Goal: Information Seeking & Learning: Learn about a topic

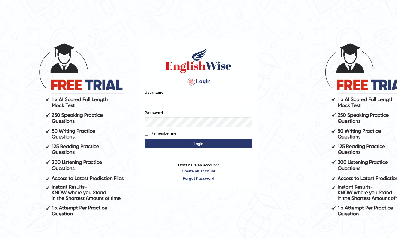
type input "t"
type input "Thinley1"
click at [198, 179] on link "Forgot Password" at bounding box center [199, 178] width 108 height 6
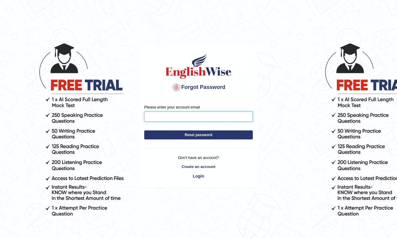
click at [192, 120] on input "Please enter your account email" at bounding box center [198, 116] width 109 height 10
click at [199, 135] on button "Reset password" at bounding box center [198, 134] width 109 height 9
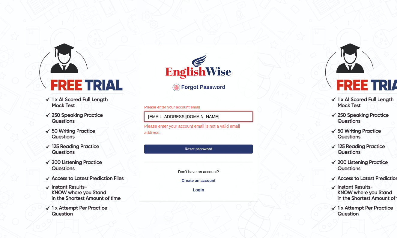
type input "namgayt920@gmail.com"
click at [188, 147] on button "Reset password" at bounding box center [198, 148] width 109 height 9
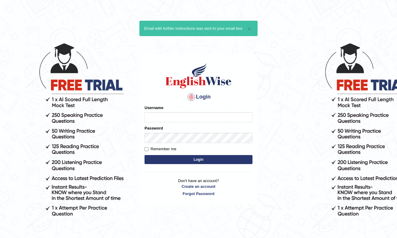
type input "t"
type input "Thinley1"
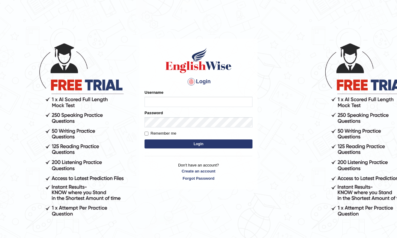
type input "t"
type input "Thinley1"
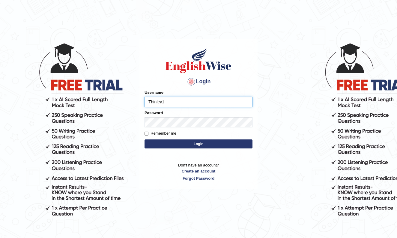
type input "Thinley1"
click at [150, 104] on input "thinley1" at bounding box center [199, 102] width 108 height 10
type input "Thinley1"
click at [147, 134] on input "Remember me" at bounding box center [147, 133] width 4 height 4
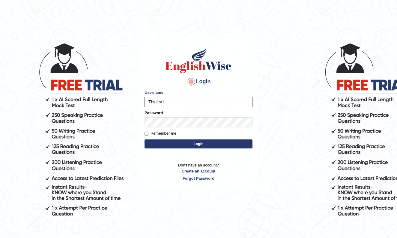
checkbox input "true"
click at [164, 143] on button "Login" at bounding box center [199, 143] width 108 height 9
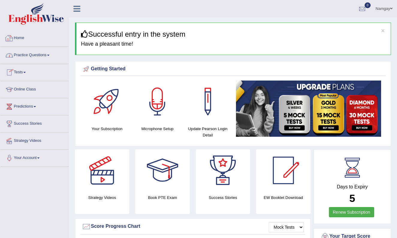
click at [24, 57] on link "Practice Questions" at bounding box center [34, 54] width 68 height 15
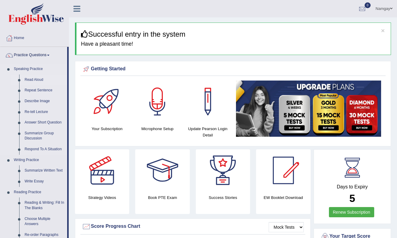
click at [40, 78] on link "Read Aloud" at bounding box center [44, 79] width 45 height 11
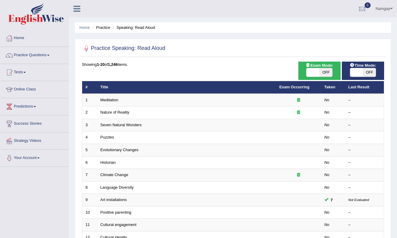
click at [330, 70] on span "OFF" at bounding box center [325, 72] width 13 height 8
checkbox input "true"
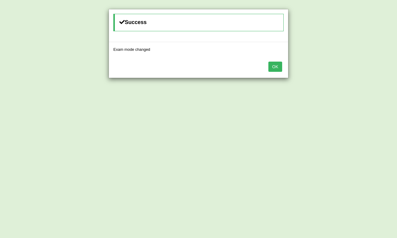
click at [274, 67] on button "OK" at bounding box center [275, 66] width 14 height 10
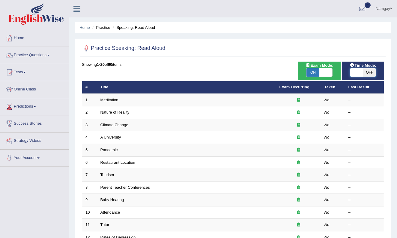
click at [358, 69] on span at bounding box center [356, 72] width 13 height 8
checkbox input "true"
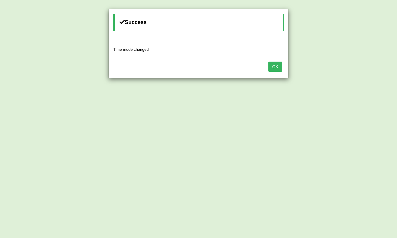
click at [277, 66] on button "OK" at bounding box center [275, 66] width 14 height 10
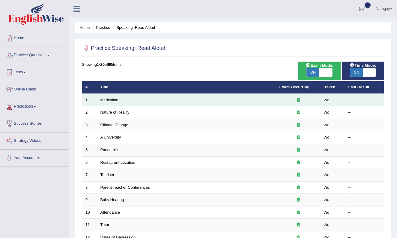
click at [177, 101] on td "Meditation" at bounding box center [186, 100] width 179 height 13
click at [168, 97] on td "Meditation" at bounding box center [186, 100] width 179 height 13
click at [113, 101] on link "Meditation" at bounding box center [109, 99] width 18 height 4
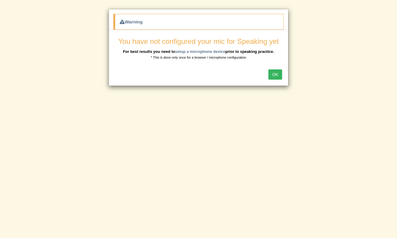
click at [271, 74] on button "OK" at bounding box center [275, 74] width 14 height 10
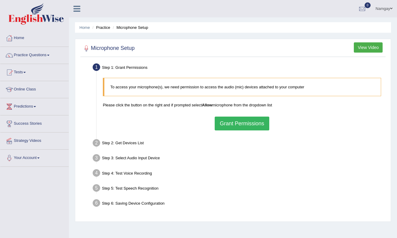
click at [228, 124] on button "Grant Permissions" at bounding box center [242, 123] width 55 height 14
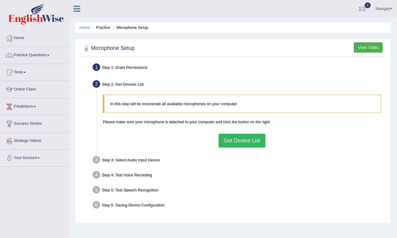
click at [230, 140] on button "Get Device List" at bounding box center [242, 140] width 47 height 14
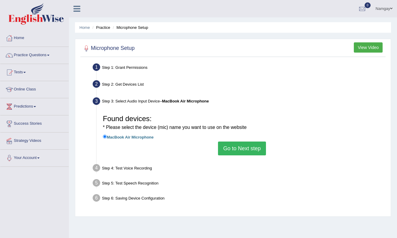
click at [250, 148] on button "Go to Next step" at bounding box center [242, 148] width 48 height 14
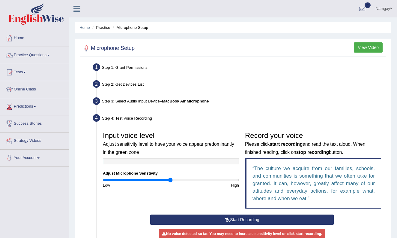
click at [217, 217] on button "Start Recording" at bounding box center [242, 219] width 184 height 10
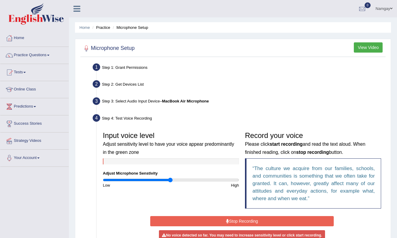
click at [216, 221] on button "Stop Recording" at bounding box center [242, 221] width 184 height 10
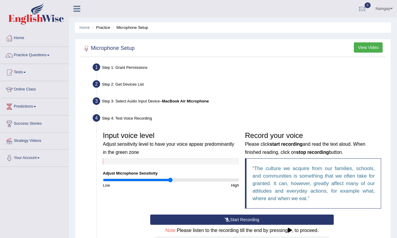
click at [216, 221] on button "Start Recording" at bounding box center [242, 219] width 184 height 10
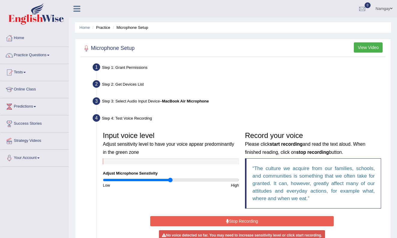
click at [221, 204] on div "Input voice level Adjust sensitivity level to have your voice appear predominan…" at bounding box center [242, 171] width 284 height 86
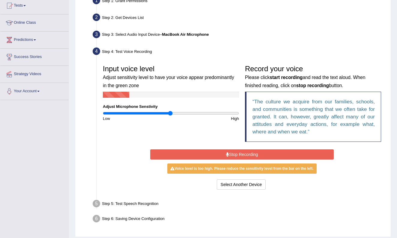
scroll to position [65, 0]
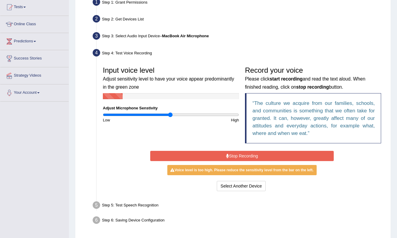
click at [250, 154] on button "Stop Recording" at bounding box center [242, 156] width 184 height 10
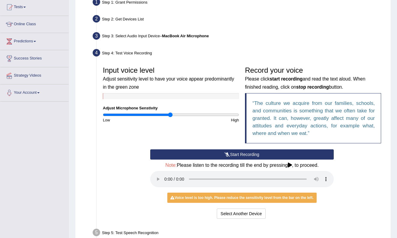
click at [166, 174] on audio at bounding box center [242, 179] width 184 height 16
click at [110, 132] on div "Input voice level Adjust sensitivity level to have your voice appear predominan…" at bounding box center [242, 106] width 284 height 86
click at [28, 10] on link "Tests" at bounding box center [34, 6] width 68 height 15
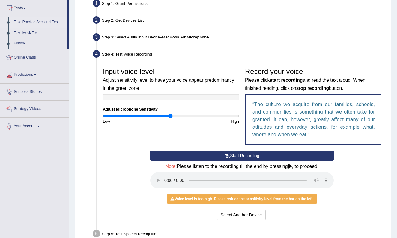
click at [40, 22] on link "Take Practice Sectional Test" at bounding box center [39, 22] width 56 height 11
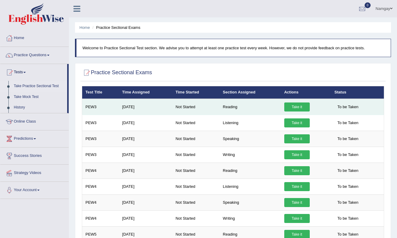
click at [300, 107] on link "Take it" at bounding box center [296, 106] width 25 height 9
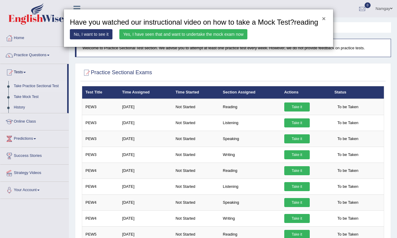
click at [324, 20] on button "×" at bounding box center [324, 18] width 4 height 6
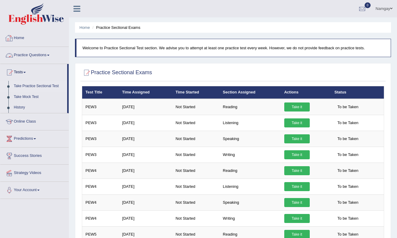
click at [39, 57] on link "Practice Questions" at bounding box center [34, 54] width 68 height 15
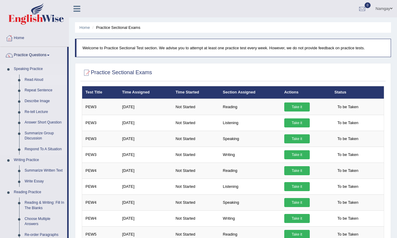
click at [39, 80] on link "Read Aloud" at bounding box center [44, 79] width 45 height 11
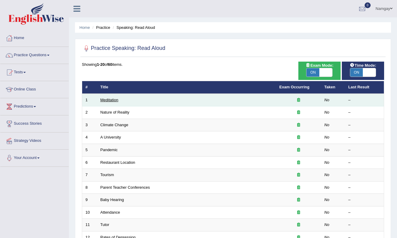
click at [115, 100] on link "Meditation" at bounding box center [109, 99] width 18 height 4
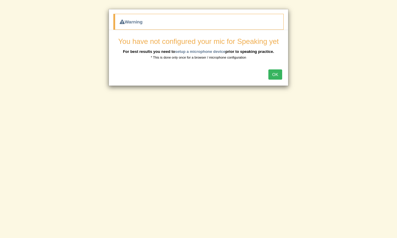
click at [276, 73] on button "OK" at bounding box center [275, 74] width 14 height 10
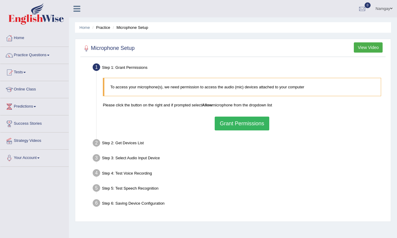
click at [250, 124] on button "Grant Permissions" at bounding box center [242, 123] width 55 height 14
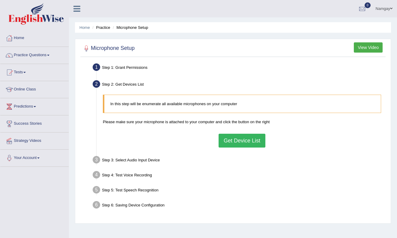
click at [245, 143] on button "Get Device List" at bounding box center [242, 140] width 47 height 14
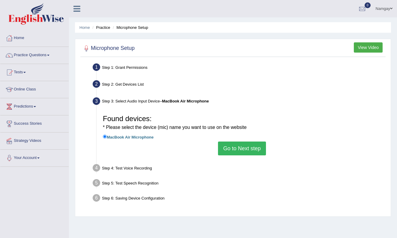
click at [244, 148] on button "Go to Next step" at bounding box center [242, 148] width 48 height 14
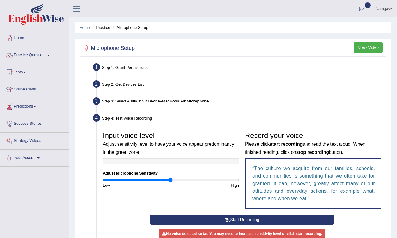
click at [245, 217] on button "Start Recording" at bounding box center [242, 219] width 184 height 10
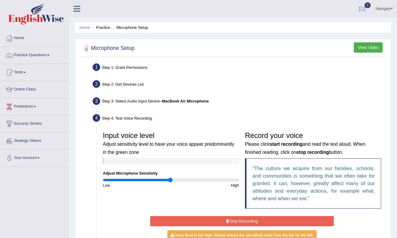
click at [242, 222] on button "Stop Recording" at bounding box center [242, 221] width 184 height 10
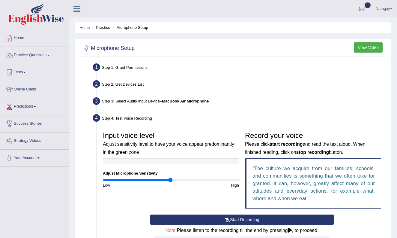
click at [244, 218] on button "Start Recording" at bounding box center [242, 219] width 184 height 10
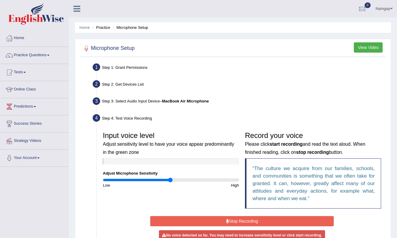
click at [244, 218] on button "Stop Recording" at bounding box center [242, 221] width 184 height 10
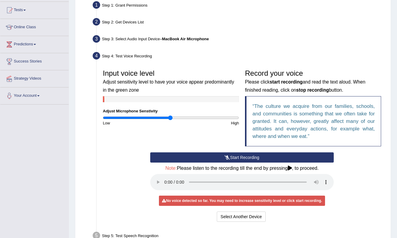
scroll to position [65, 0]
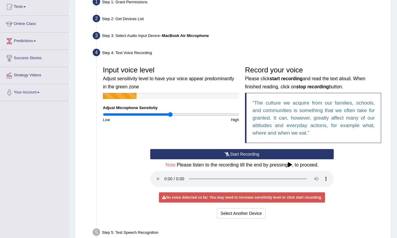
click at [164, 174] on audio at bounding box center [242, 178] width 184 height 16
click at [185, 153] on button "Start Recording" at bounding box center [242, 154] width 184 height 10
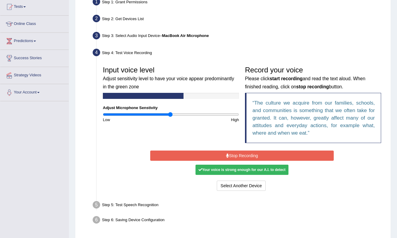
click at [214, 152] on button "Stop Recording" at bounding box center [242, 155] width 184 height 10
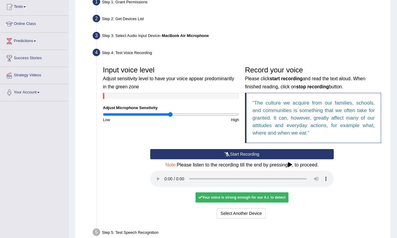
click at [212, 153] on button "Start Recording" at bounding box center [242, 154] width 184 height 10
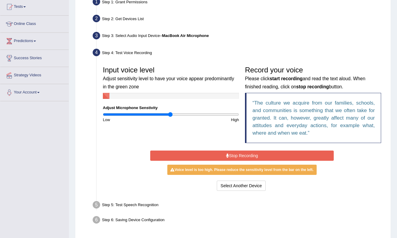
click at [213, 158] on button "Stop Recording" at bounding box center [242, 155] width 184 height 10
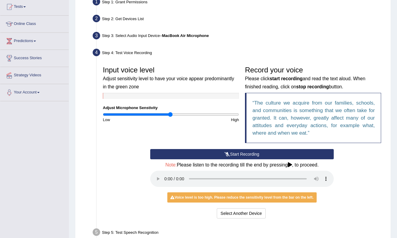
click at [164, 173] on audio at bounding box center [242, 178] width 184 height 16
click at [166, 175] on audio at bounding box center [242, 178] width 184 height 16
click at [251, 208] on button "Select Another Device" at bounding box center [241, 213] width 49 height 10
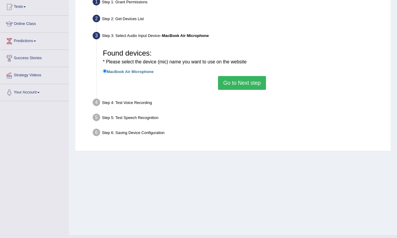
click at [234, 86] on button "Go to Next step" at bounding box center [242, 83] width 48 height 14
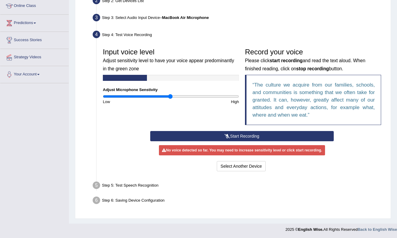
scroll to position [83, 0]
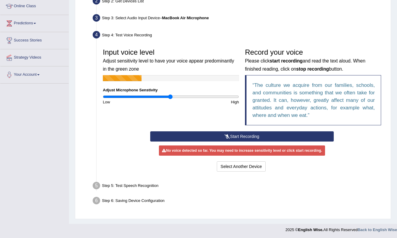
click at [271, 135] on button "Start Recording" at bounding box center [242, 136] width 184 height 10
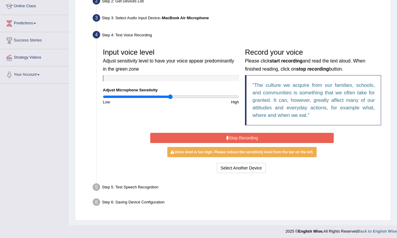
click at [271, 135] on button "Stop Recording" at bounding box center [242, 138] width 184 height 10
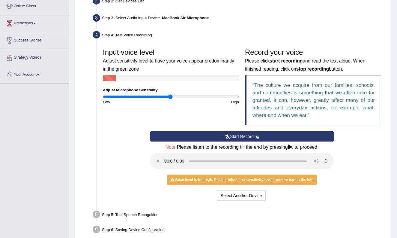
click at [163, 155] on audio at bounding box center [242, 161] width 184 height 16
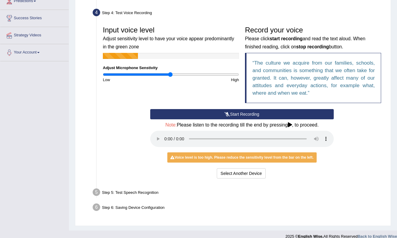
scroll to position [105, 0]
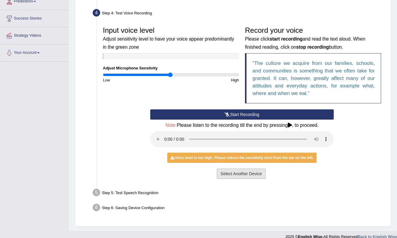
click at [229, 168] on button "Select Another Device" at bounding box center [241, 173] width 49 height 10
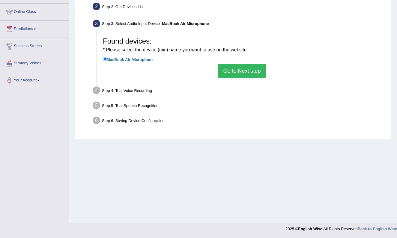
click at [253, 69] on button "Go to Next step" at bounding box center [242, 71] width 48 height 14
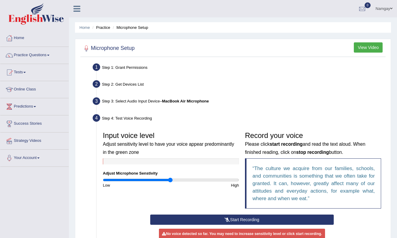
scroll to position [0, 0]
click at [363, 47] on button "View Video" at bounding box center [368, 47] width 29 height 10
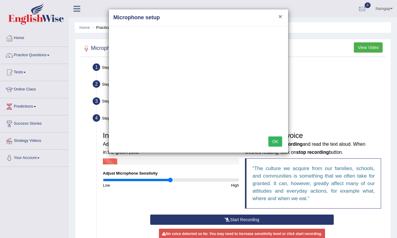
click at [282, 16] on button "×" at bounding box center [281, 16] width 4 height 6
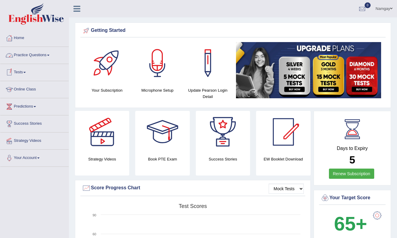
click at [25, 57] on link "Practice Questions" at bounding box center [34, 54] width 68 height 15
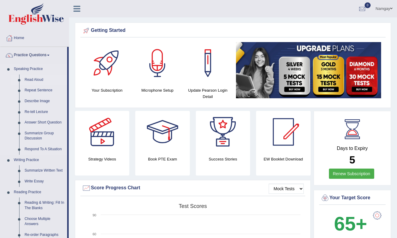
click at [31, 79] on link "Read Aloud" at bounding box center [44, 79] width 45 height 11
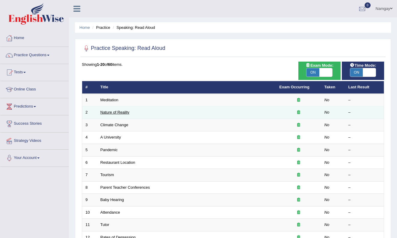
click at [110, 111] on link "Nature of Reality" at bounding box center [114, 112] width 29 height 4
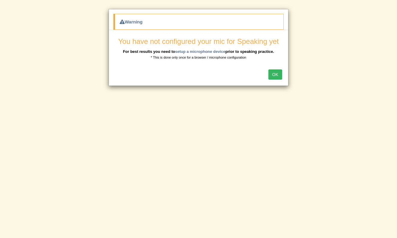
click at [273, 74] on button "OK" at bounding box center [275, 74] width 14 height 10
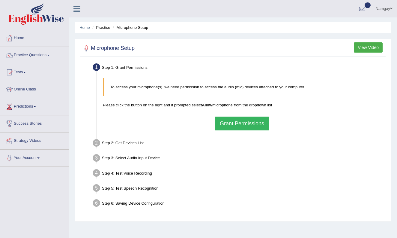
click at [234, 125] on button "Grant Permissions" at bounding box center [242, 123] width 55 height 14
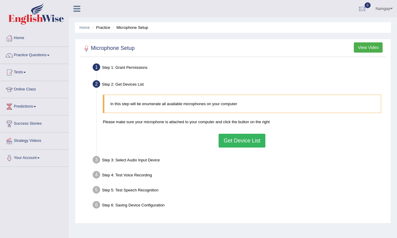
click at [233, 141] on button "Get Device List" at bounding box center [242, 140] width 47 height 14
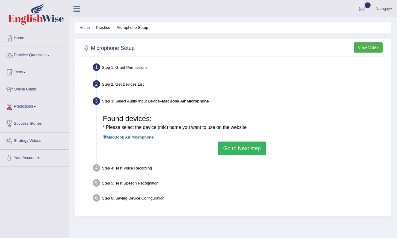
click at [232, 143] on button "Go to Next step" at bounding box center [242, 148] width 48 height 14
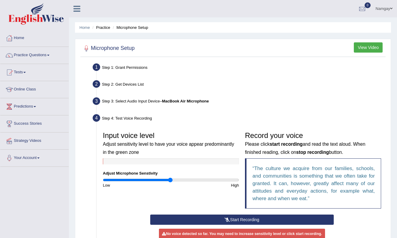
click at [205, 217] on button "Start Recording" at bounding box center [242, 219] width 184 height 10
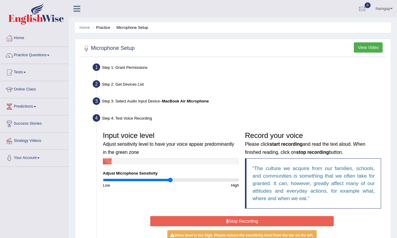
click at [205, 217] on button "Stop Recording" at bounding box center [242, 221] width 184 height 10
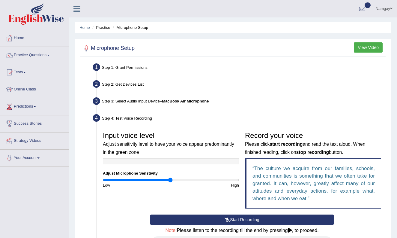
click at [207, 219] on button "Start Recording" at bounding box center [242, 219] width 184 height 10
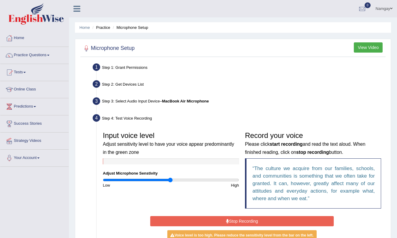
click at [207, 219] on button "Stop Recording" at bounding box center [242, 221] width 184 height 10
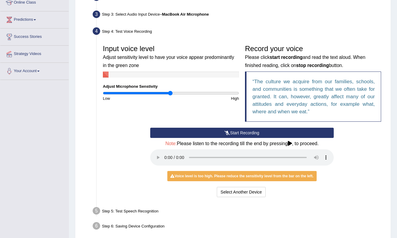
scroll to position [113, 0]
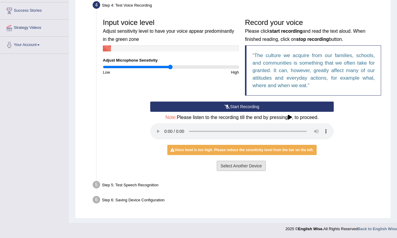
click at [232, 160] on button "Select Another Device" at bounding box center [241, 165] width 49 height 10
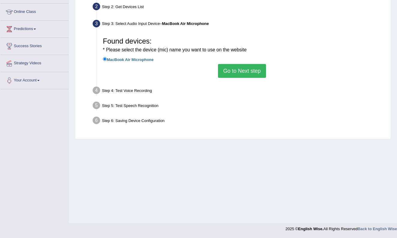
click at [245, 70] on button "Go to Next step" at bounding box center [242, 71] width 48 height 14
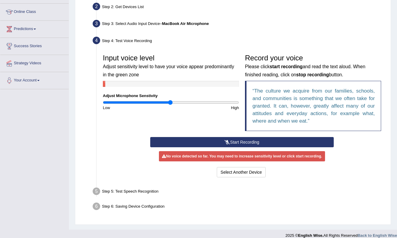
click at [225, 142] on icon at bounding box center [227, 142] width 5 height 4
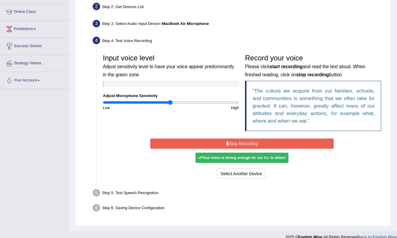
click at [228, 142] on button "Stop Recording" at bounding box center [242, 143] width 184 height 10
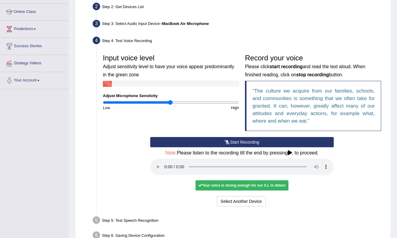
click at [163, 161] on audio at bounding box center [242, 166] width 184 height 16
click at [166, 162] on audio at bounding box center [242, 166] width 184 height 16
click at [263, 196] on button "Voice is ok. Go to Next step" at bounding box center [267, 201] width 59 height 10
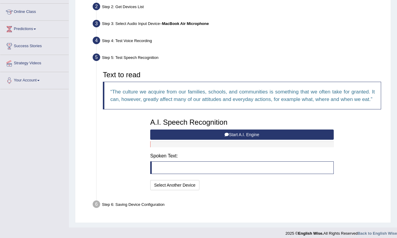
click at [233, 139] on button "Start A.I. Engine" at bounding box center [242, 134] width 184 height 10
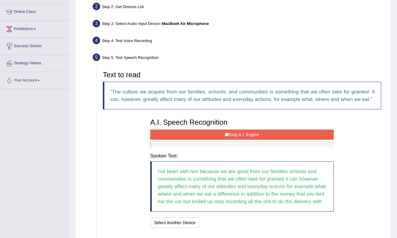
click at [248, 139] on button "Stop A.I. Engine" at bounding box center [242, 134] width 184 height 10
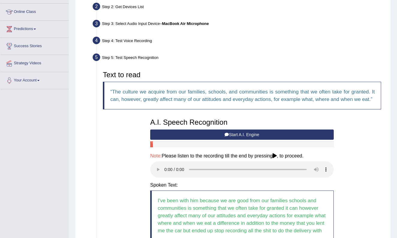
click at [221, 139] on button "Start A.I. Engine" at bounding box center [242, 134] width 184 height 10
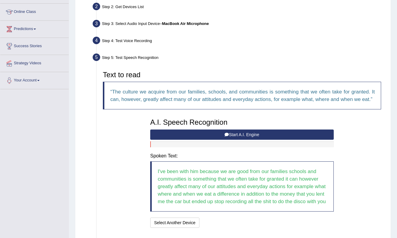
click at [221, 139] on button "Start A.I. Engine" at bounding box center [242, 134] width 184 height 10
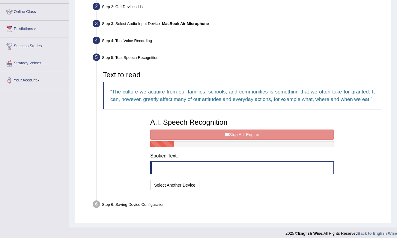
click at [221, 139] on button "Stop A.I. Engine" at bounding box center [242, 134] width 184 height 10
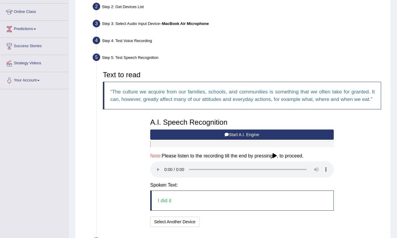
click at [221, 139] on button "Start A.I. Engine" at bounding box center [242, 134] width 184 height 10
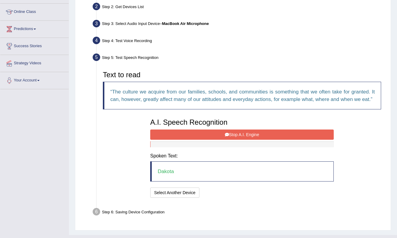
click at [221, 139] on button "Stop A.I. Engine" at bounding box center [242, 134] width 184 height 10
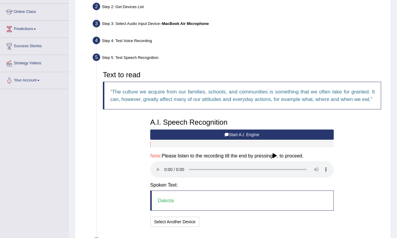
click at [221, 139] on button "Start A.I. Engine" at bounding box center [242, 134] width 184 height 10
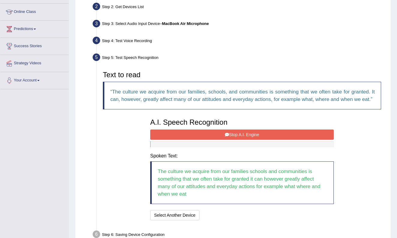
click at [221, 139] on button "Stop A.I. Engine" at bounding box center [242, 134] width 184 height 10
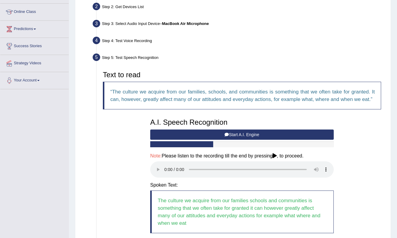
click at [188, 139] on button "Start A.I. Engine" at bounding box center [242, 134] width 184 height 10
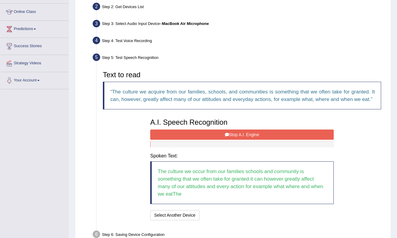
click at [201, 139] on button "Stop A.I. Engine" at bounding box center [242, 134] width 184 height 10
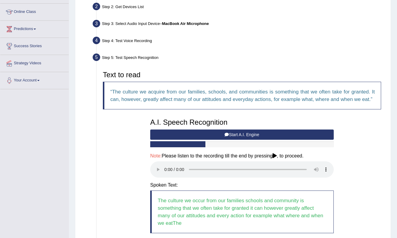
click at [166, 172] on audio at bounding box center [242, 169] width 184 height 16
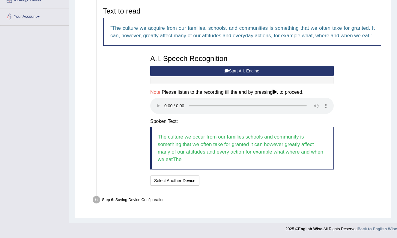
scroll to position [141, 0]
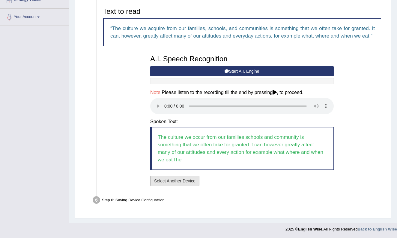
click at [189, 183] on button "Select Another Device" at bounding box center [174, 180] width 49 height 10
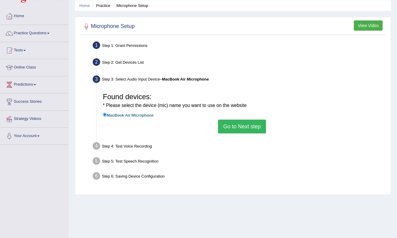
scroll to position [18, 0]
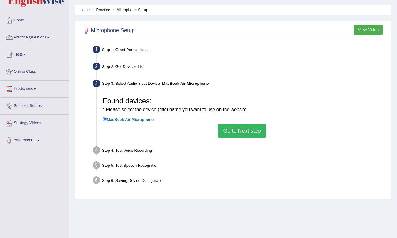
click at [33, 38] on link "Practice Questions" at bounding box center [34, 36] width 68 height 15
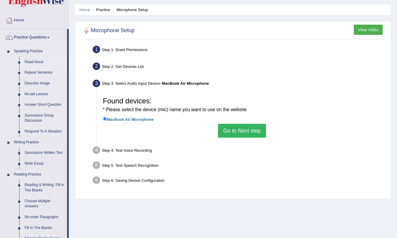
click at [38, 62] on link "Read Aloud" at bounding box center [44, 62] width 45 height 11
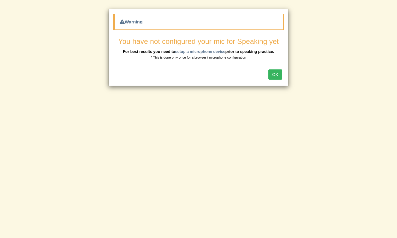
click at [275, 72] on button "OK" at bounding box center [275, 74] width 14 height 10
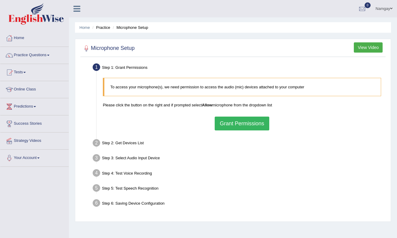
click at [259, 119] on button "Grant Permissions" at bounding box center [242, 123] width 55 height 14
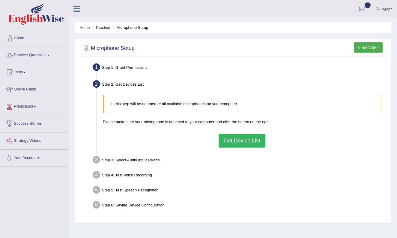
click at [249, 138] on button "Get Device List" at bounding box center [242, 140] width 47 height 14
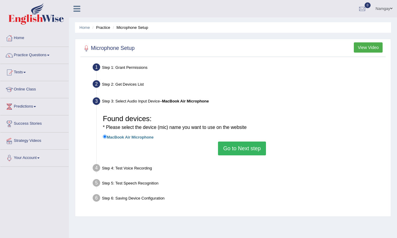
click at [249, 146] on button "Go to Next step" at bounding box center [242, 148] width 48 height 14
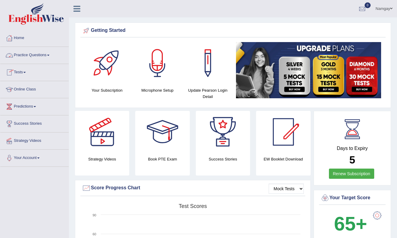
click at [32, 55] on link "Practice Questions" at bounding box center [34, 54] width 68 height 15
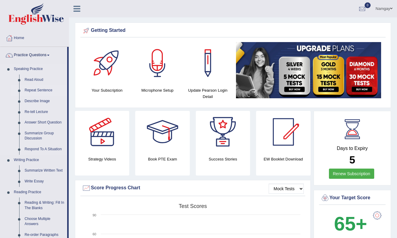
click at [36, 91] on link "Repeat Sentence" at bounding box center [44, 90] width 45 height 11
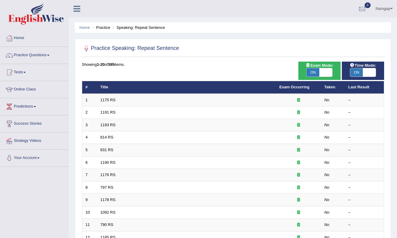
click at [328, 73] on span at bounding box center [325, 72] width 13 height 8
checkbox input "false"
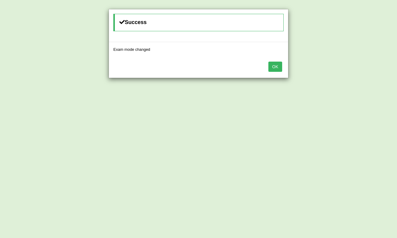
click at [277, 66] on button "OK" at bounding box center [275, 66] width 14 height 10
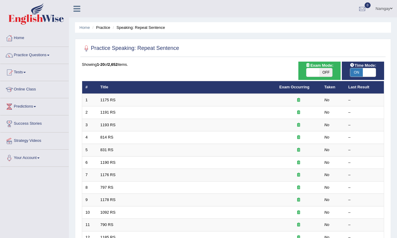
click at [352, 72] on span "ON" at bounding box center [356, 72] width 13 height 8
checkbox input "false"
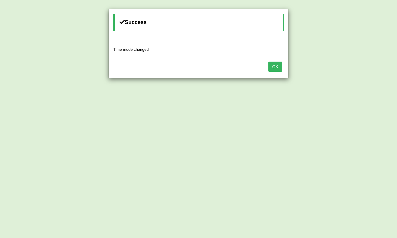
click at [275, 66] on button "OK" at bounding box center [275, 66] width 14 height 10
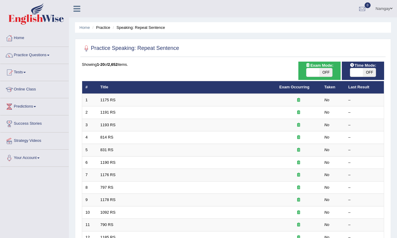
click at [322, 73] on span "OFF" at bounding box center [325, 72] width 13 height 8
checkbox input "true"
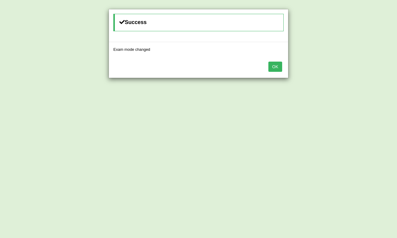
click at [276, 64] on button "OK" at bounding box center [275, 66] width 14 height 10
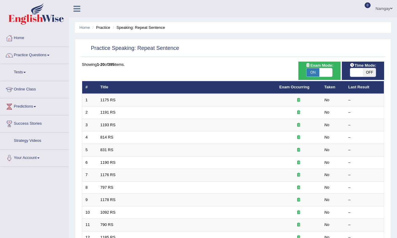
click at [368, 70] on span "OFF" at bounding box center [369, 72] width 13 height 8
checkbox input "true"
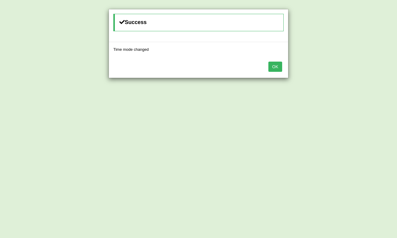
click at [281, 68] on button "OK" at bounding box center [275, 66] width 14 height 10
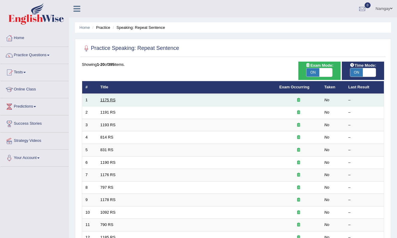
click at [110, 100] on link "1175 RS" at bounding box center [107, 99] width 15 height 4
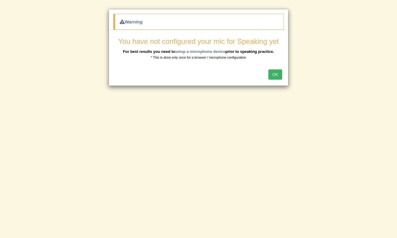
click at [277, 76] on button "OK" at bounding box center [275, 74] width 14 height 10
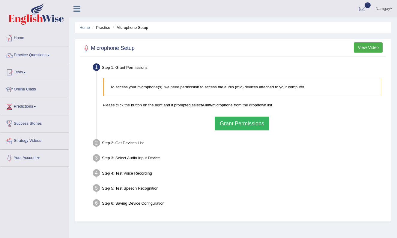
click at [367, 47] on button "View Video" at bounding box center [368, 47] width 29 height 10
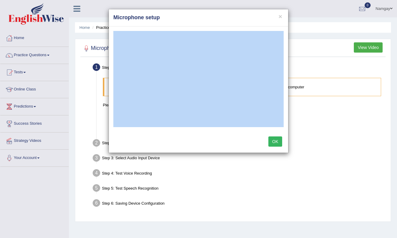
drag, startPoint x: 202, startPoint y: 20, endPoint x: 223, endPoint y: 27, distance: 22.4
click at [223, 27] on div "× Microphone setup OK" at bounding box center [199, 81] width 180 height 144
click at [25, 38] on div "× Microphone setup OK" at bounding box center [198, 119] width 397 height 238
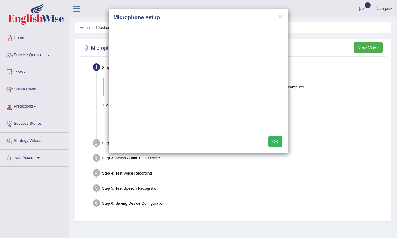
click at [16, 38] on div "× Microphone setup OK" at bounding box center [198, 119] width 397 height 238
drag, startPoint x: 159, startPoint y: 139, endPoint x: 179, endPoint y: 139, distance: 20.4
click at [179, 139] on div "OK" at bounding box center [198, 141] width 179 height 21
click at [272, 141] on button "OK" at bounding box center [275, 141] width 14 height 10
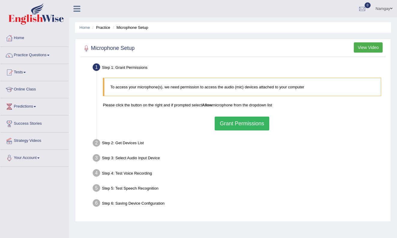
click at [245, 122] on button "Grant Permissions" at bounding box center [242, 123] width 55 height 14
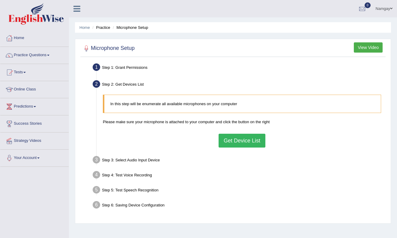
click at [235, 140] on button "Get Device List" at bounding box center [242, 140] width 47 height 14
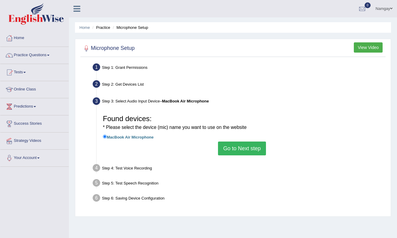
click at [151, 136] on label "MacBook Air Microphone" at bounding box center [128, 136] width 51 height 7
click at [107, 136] on input "MacBook Air Microphone" at bounding box center [105, 136] width 4 height 4
click at [313, 132] on div "Found devices: * Please select the device (mic) name you want to use on the web…" at bounding box center [242, 134] width 284 height 50
click at [250, 151] on button "Go to Next step" at bounding box center [242, 148] width 48 height 14
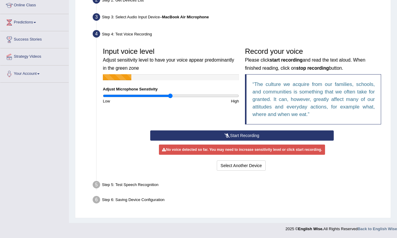
scroll to position [83, 0]
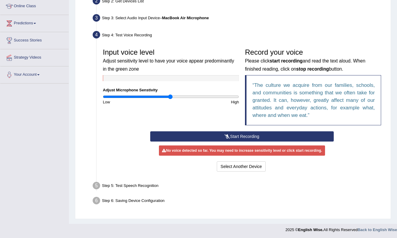
click at [247, 136] on button "Start Recording" at bounding box center [242, 136] width 184 height 10
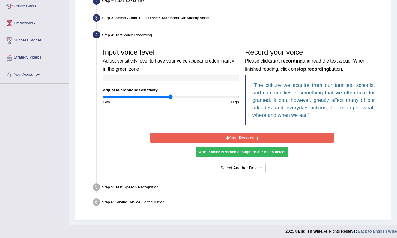
click at [247, 136] on button "Stop Recording" at bounding box center [242, 138] width 184 height 10
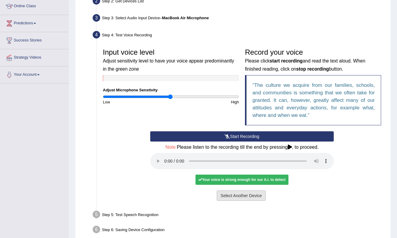
click at [241, 190] on button "Select Another Device" at bounding box center [241, 195] width 49 height 10
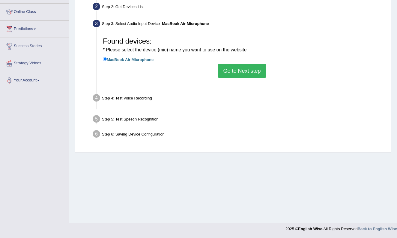
scroll to position [77, 0]
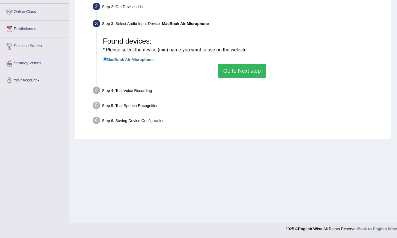
click at [244, 68] on button "Go to Next step" at bounding box center [242, 71] width 48 height 14
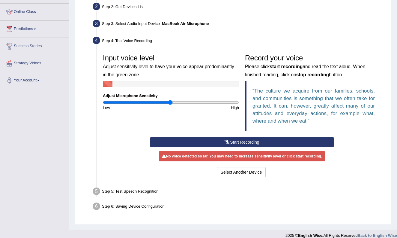
click at [246, 139] on button "Start Recording" at bounding box center [242, 142] width 184 height 10
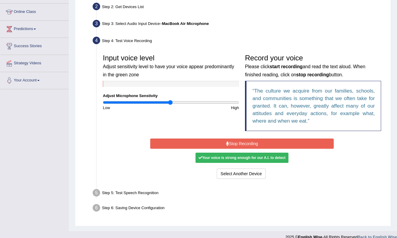
click at [247, 158] on div "Your voice is strong enough for our A.I. to detect" at bounding box center [242, 157] width 93 height 10
click at [231, 141] on button "Stop Recording" at bounding box center [242, 143] width 184 height 10
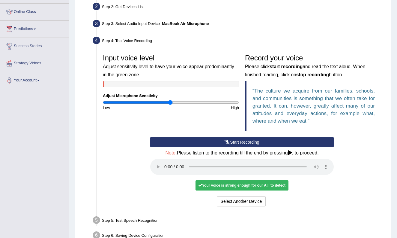
click at [167, 163] on audio at bounding box center [242, 166] width 184 height 16
click at [165, 163] on audio at bounding box center [242, 166] width 184 height 16
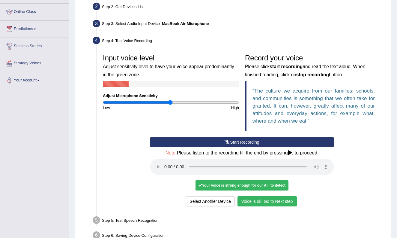
click at [260, 196] on button "Voice is ok. Go to Next step" at bounding box center [267, 201] width 59 height 10
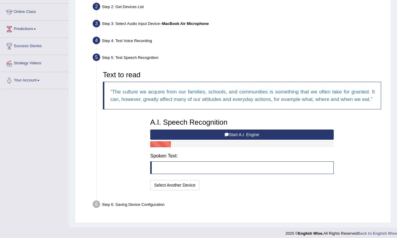
click at [251, 139] on button "Start A.I. Engine" at bounding box center [242, 134] width 184 height 10
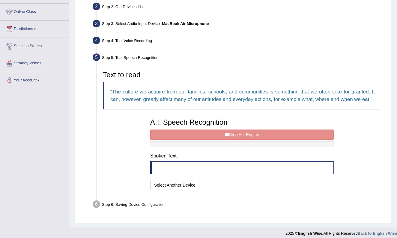
click at [251, 140] on div "A.I. Speech Recognition Start A.I. Engine Stop A.I. Engine Note: Please listen …" at bounding box center [242, 153] width 190 height 76
click at [201, 142] on div "A.I. Speech Recognition Start A.I. Engine Stop A.I. Engine Note: Please listen …" at bounding box center [242, 153] width 190 height 76
click at [202, 171] on blockquote at bounding box center [242, 167] width 184 height 13
click at [182, 174] on blockquote at bounding box center [242, 167] width 184 height 13
click at [180, 190] on button "Select Another Device" at bounding box center [174, 185] width 49 height 10
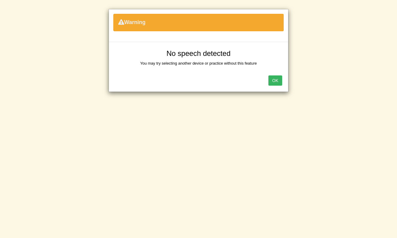
click at [277, 81] on button "OK" at bounding box center [275, 80] width 14 height 10
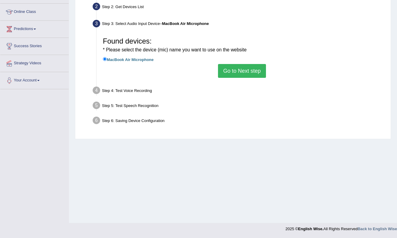
click at [251, 67] on button "Go to Next step" at bounding box center [242, 71] width 48 height 14
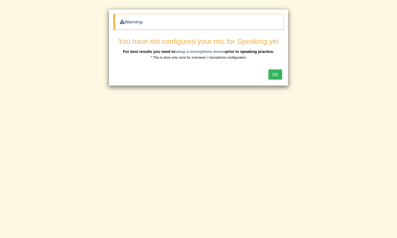
click at [277, 72] on button "OK" at bounding box center [275, 74] width 14 height 10
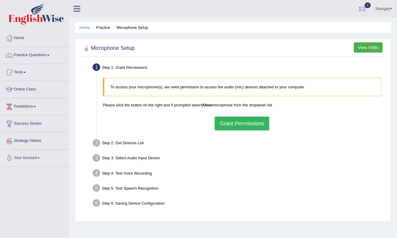
click at [233, 124] on button "Grant Permissions" at bounding box center [242, 123] width 55 height 14
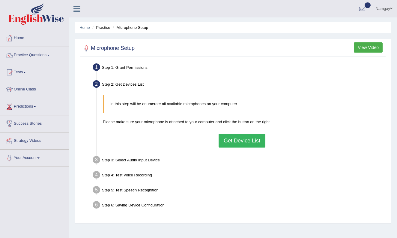
click at [240, 141] on button "Get Device List" at bounding box center [242, 140] width 47 height 14
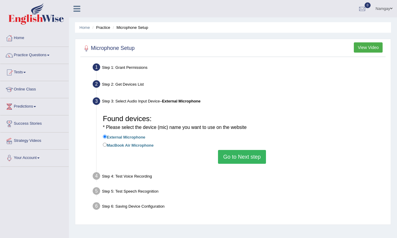
click at [104, 143] on input "MacBook Air Microphone" at bounding box center [105, 144] width 4 height 4
radio input "true"
click at [246, 156] on button "Go to Next step" at bounding box center [242, 157] width 48 height 14
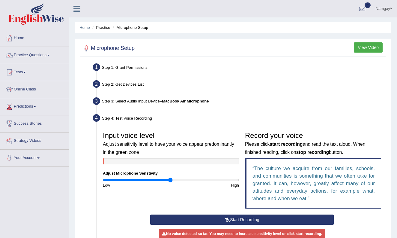
click at [249, 220] on button "Start Recording" at bounding box center [242, 219] width 184 height 10
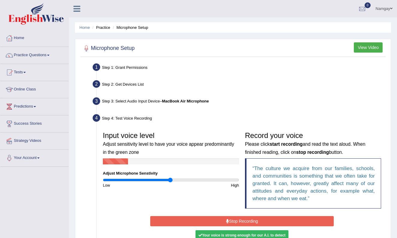
click at [249, 220] on button "Stop Recording" at bounding box center [242, 221] width 184 height 10
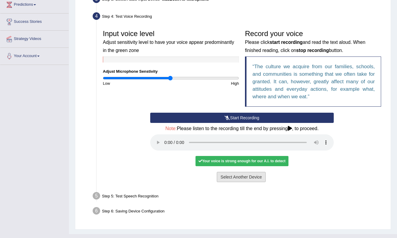
scroll to position [106, 0]
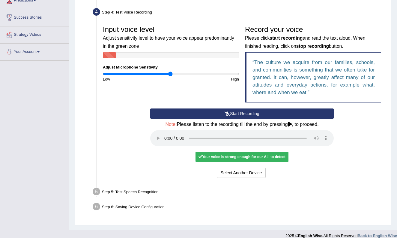
click at [165, 133] on audio at bounding box center [242, 138] width 184 height 16
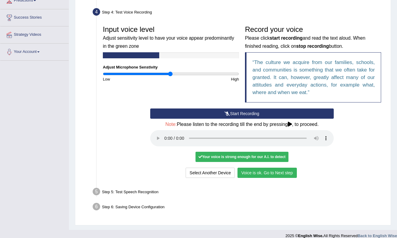
click at [266, 167] on button "Voice is ok. Go to Next step" at bounding box center [267, 172] width 59 height 10
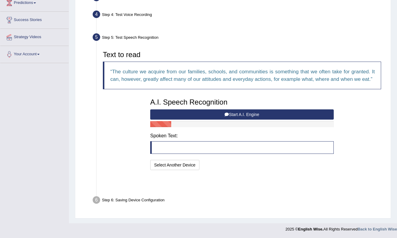
scroll to position [89, 0]
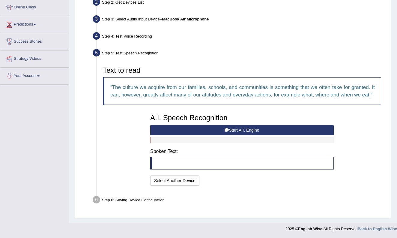
click at [260, 130] on button "Start A.I. Engine" at bounding box center [242, 130] width 184 height 10
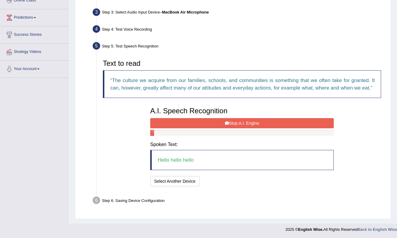
click at [260, 128] on button "Stop A.I. Engine" at bounding box center [242, 123] width 184 height 10
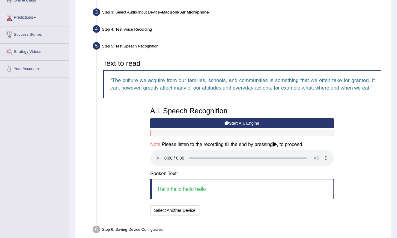
click at [163, 161] on audio at bounding box center [242, 158] width 184 height 16
click at [166, 161] on audio at bounding box center [242, 158] width 184 height 16
click at [221, 208] on button "Speech is ok. Go to Last step" at bounding box center [233, 210] width 63 height 10
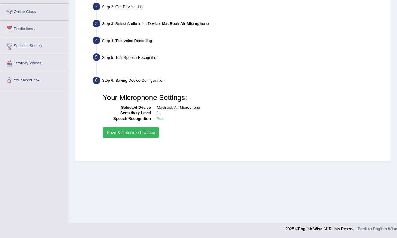
scroll to position [77, 0]
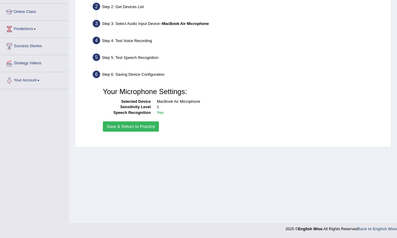
click at [139, 128] on button "Save & Return to Practice" at bounding box center [131, 126] width 56 height 10
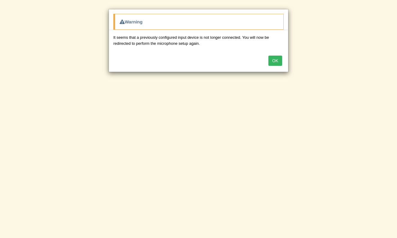
click at [274, 62] on button "OK" at bounding box center [275, 60] width 14 height 10
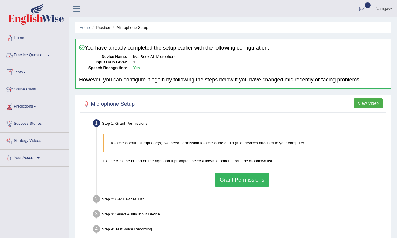
click at [31, 54] on link "Practice Questions" at bounding box center [34, 54] width 68 height 15
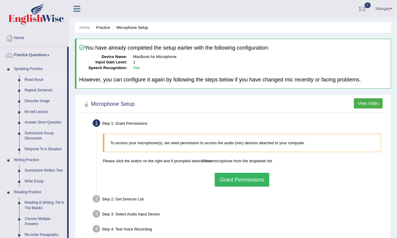
click at [34, 79] on link "Read Aloud" at bounding box center [44, 79] width 45 height 11
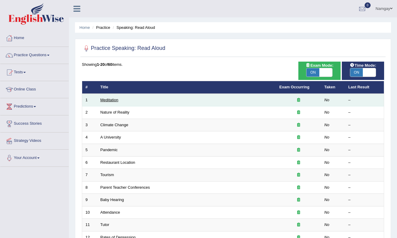
click at [115, 99] on link "Meditation" at bounding box center [109, 99] width 18 height 4
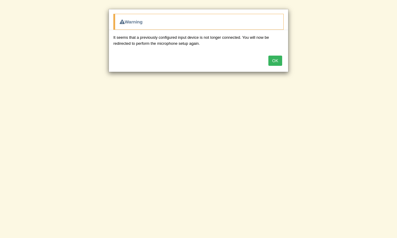
click at [275, 58] on button "OK" at bounding box center [275, 60] width 14 height 10
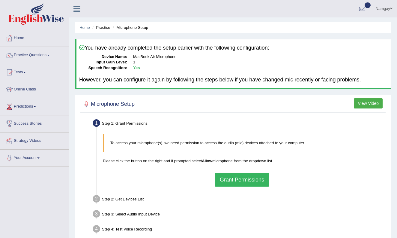
click at [44, 55] on link "Practice Questions" at bounding box center [34, 54] width 68 height 15
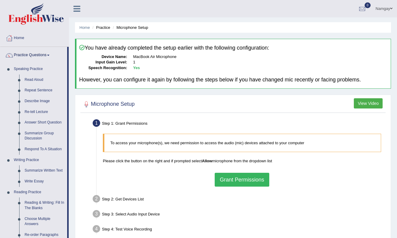
click at [259, 178] on button "Grant Permissions" at bounding box center [242, 179] width 55 height 14
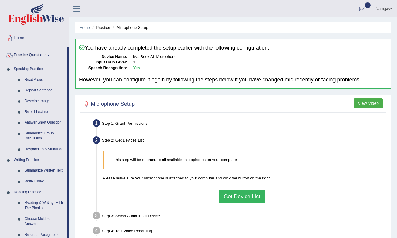
click at [253, 193] on button "Get Device List" at bounding box center [242, 196] width 47 height 14
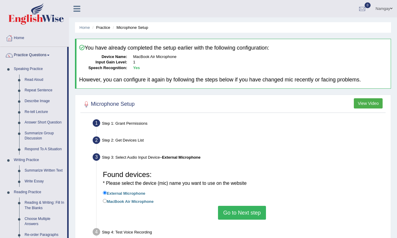
click at [246, 212] on button "Go to Next step" at bounding box center [242, 212] width 48 height 14
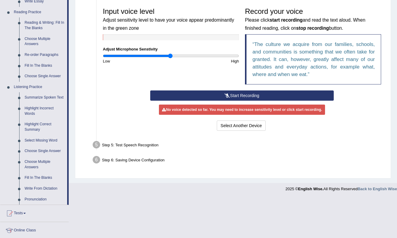
scroll to position [187, 0]
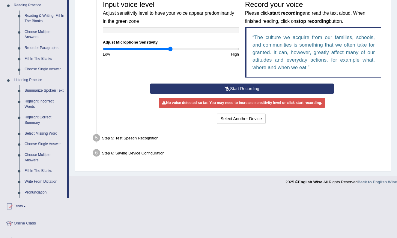
click at [208, 85] on button "Start Recording" at bounding box center [242, 88] width 184 height 10
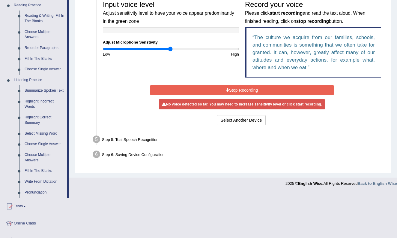
click at [119, 104] on div "Start Recording Stop Recording Note: Please listen to the recording till the en…" at bounding box center [242, 104] width 284 height 43
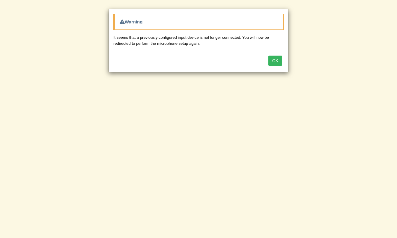
click at [276, 61] on button "OK" at bounding box center [275, 60] width 14 height 10
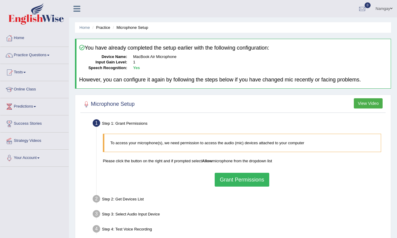
click at [245, 180] on button "Grant Permissions" at bounding box center [242, 179] width 55 height 14
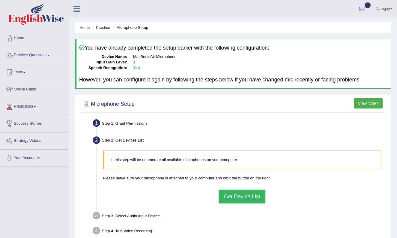
click at [247, 193] on button "Get Device List" at bounding box center [242, 196] width 47 height 14
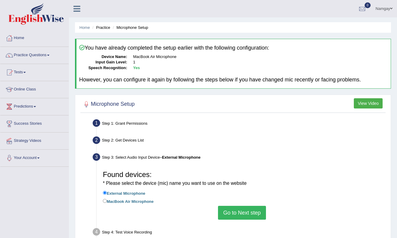
click at [133, 190] on label "External Microphone" at bounding box center [124, 192] width 43 height 7
click at [107, 190] on input "External Microphone" at bounding box center [105, 192] width 4 height 4
click at [234, 207] on button "Go to Next step" at bounding box center [242, 212] width 48 height 14
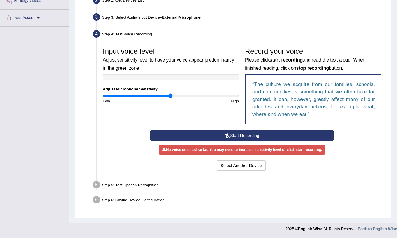
scroll to position [138, 0]
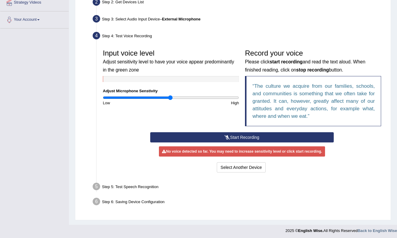
click at [233, 135] on button "Start Recording" at bounding box center [242, 137] width 184 height 10
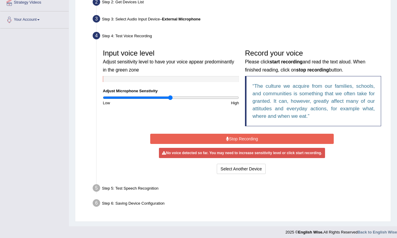
click at [211, 177] on ul "Step 1: Grant Permissions To access your microphone(s), we need permission to a…" at bounding box center [233, 94] width 302 height 231
click at [244, 195] on ul "Step 1: Grant Permissions To access your microphone(s), we need permission to a…" at bounding box center [233, 94] width 302 height 231
click at [241, 138] on button "Stop Recording" at bounding box center [242, 138] width 184 height 10
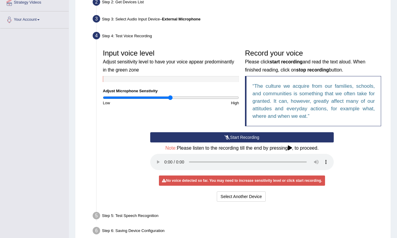
click at [165, 157] on audio at bounding box center [242, 162] width 184 height 16
click at [117, 118] on div "Input voice level Adjust sensitivity level to have your voice appear predominan…" at bounding box center [242, 89] width 284 height 86
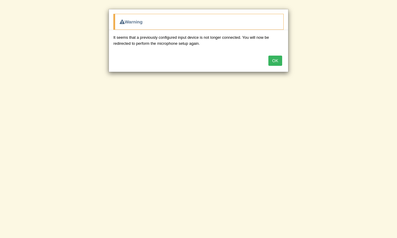
click at [275, 61] on button "OK" at bounding box center [275, 60] width 14 height 10
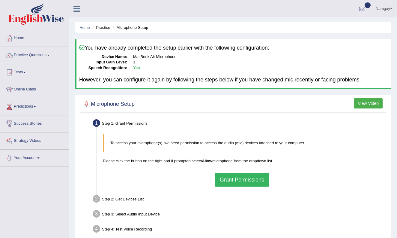
click at [229, 177] on button "Grant Permissions" at bounding box center [242, 179] width 55 height 14
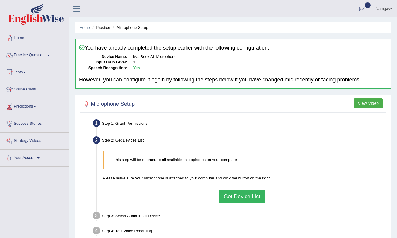
click at [242, 197] on button "Get Device List" at bounding box center [242, 196] width 47 height 14
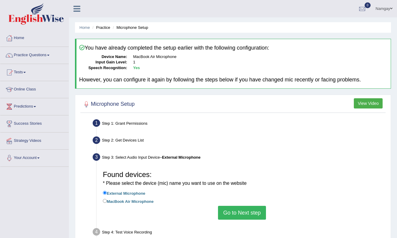
click at [141, 197] on label "MacBook Air Microphone" at bounding box center [128, 200] width 51 height 7
click at [107, 199] on input "MacBook Air Microphone" at bounding box center [105, 201] width 4 height 4
radio input "true"
click at [227, 209] on button "Go to Next step" at bounding box center [242, 212] width 48 height 14
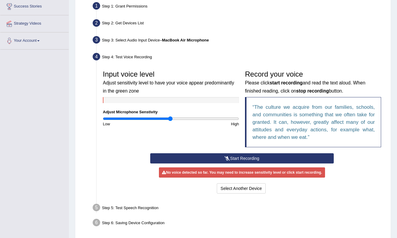
scroll to position [139, 0]
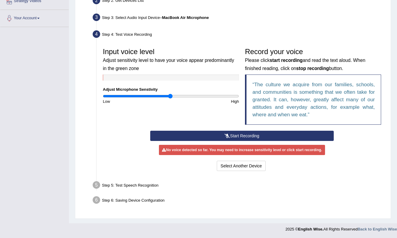
click at [268, 135] on button "Start Recording" at bounding box center [242, 135] width 184 height 10
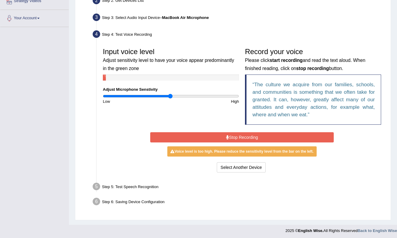
click at [268, 135] on button "Stop Recording" at bounding box center [242, 137] width 184 height 10
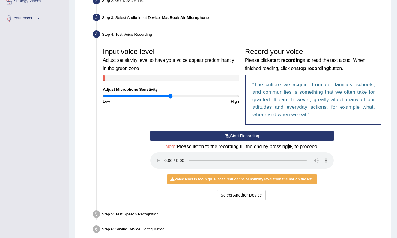
click at [237, 133] on button "Start Recording" at bounding box center [242, 135] width 184 height 10
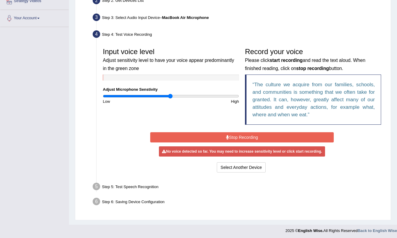
click at [237, 133] on button "Stop Recording" at bounding box center [242, 137] width 184 height 10
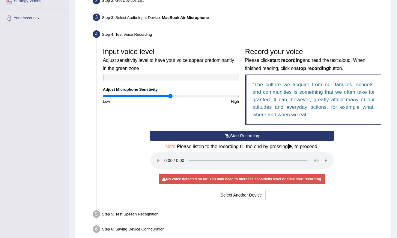
click at [280, 210] on div "Step 5: Test Speech Recognition" at bounding box center [239, 214] width 298 height 13
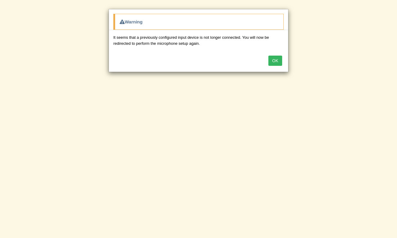
click at [278, 60] on button "OK" at bounding box center [275, 60] width 14 height 10
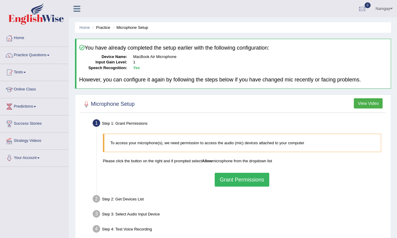
click at [236, 181] on button "Grant Permissions" at bounding box center [242, 179] width 55 height 14
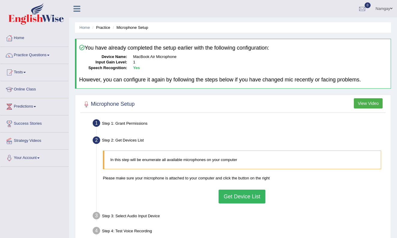
click at [240, 196] on button "Get Device List" at bounding box center [242, 196] width 47 height 14
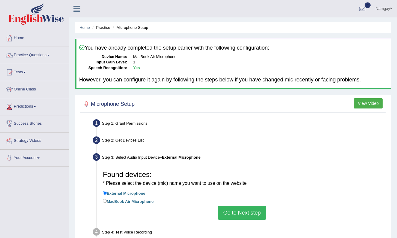
click at [145, 198] on label "MacBook Air Microphone" at bounding box center [128, 200] width 51 height 7
click at [107, 199] on input "MacBook Air Microphone" at bounding box center [105, 201] width 4 height 4
radio input "true"
click at [239, 211] on button "Go to Next step" at bounding box center [242, 212] width 48 height 14
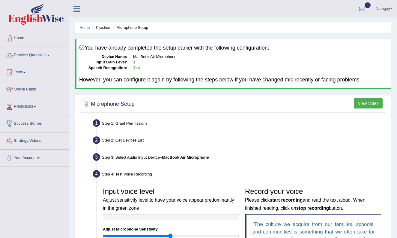
click at [315, 134] on div "Step 2: Get Devices List" at bounding box center [239, 140] width 298 height 13
